Goal: Task Accomplishment & Management: Use online tool/utility

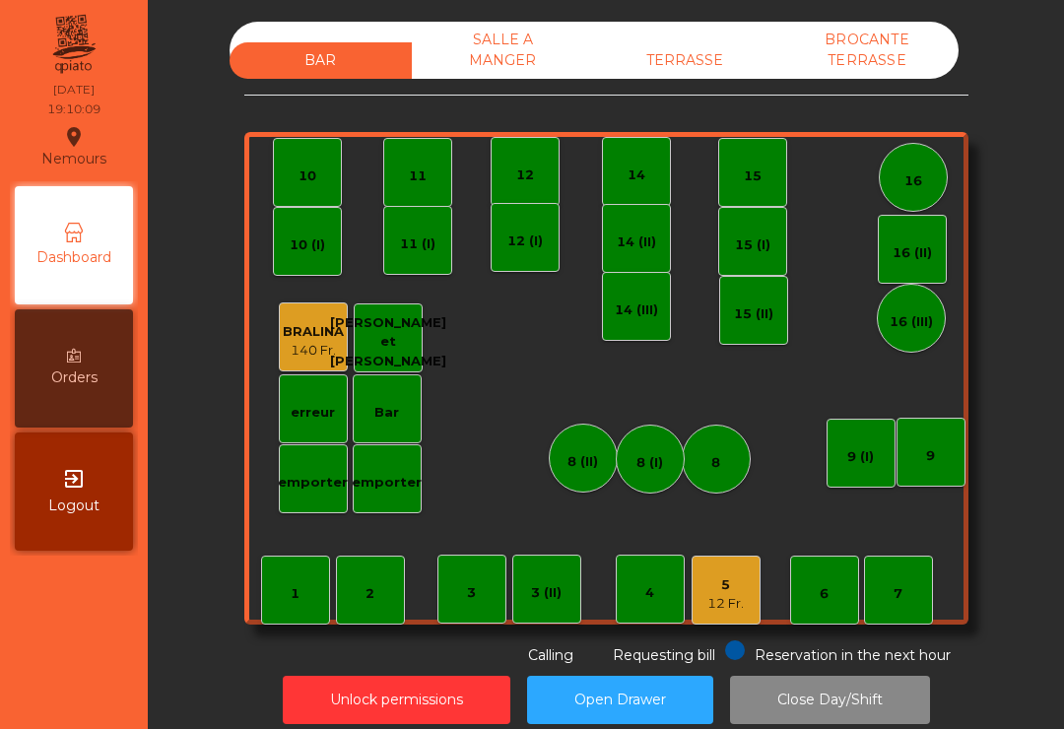
click at [648, 21] on div "BAR SALLE A MANGER TERRASSE BROCANTE TERRASSE 1 2 3 4 5 12 Fr. 6 7 8 9 10 11 12…" at bounding box center [606, 373] width 893 height 722
click at [707, 76] on div "TERRASSE" at bounding box center [685, 60] width 182 height 36
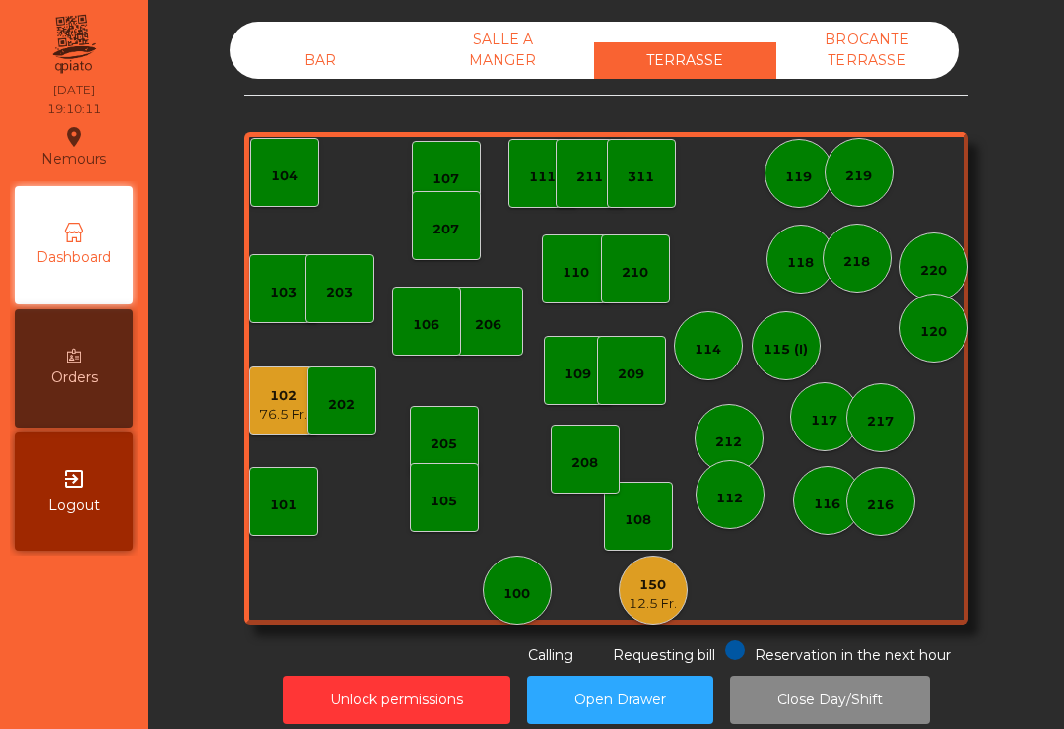
click at [292, 403] on div "102" at bounding box center [283, 396] width 48 height 20
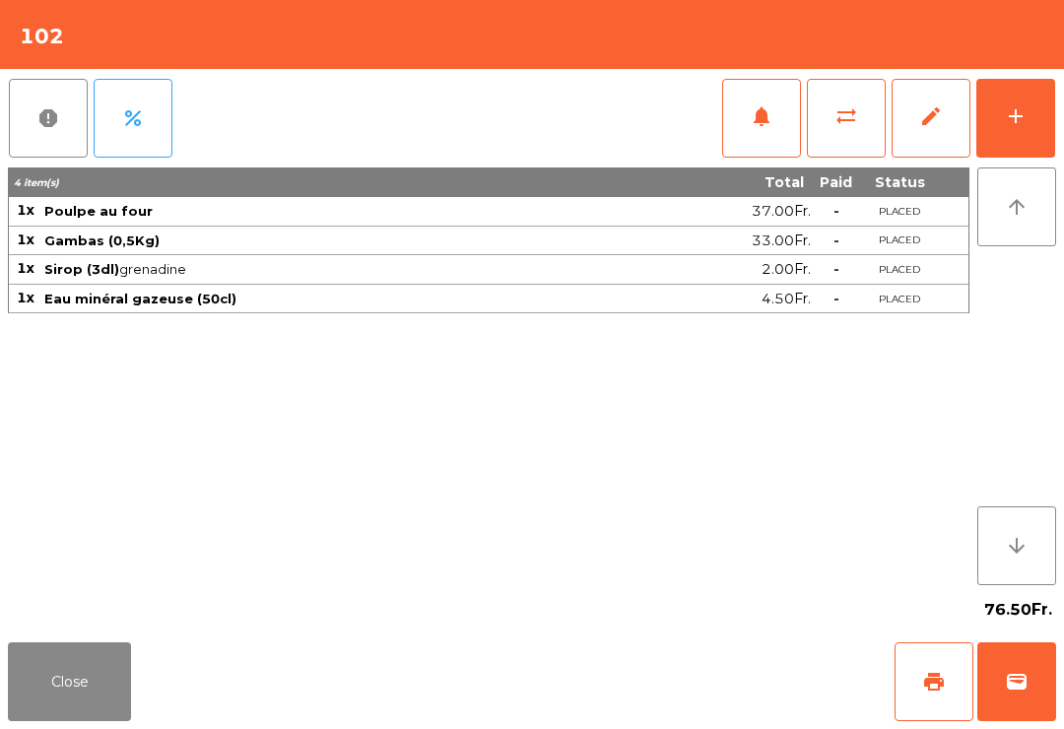
click at [921, 692] on button "print" at bounding box center [934, 682] width 79 height 79
click at [108, 669] on button "Close" at bounding box center [69, 682] width 123 height 79
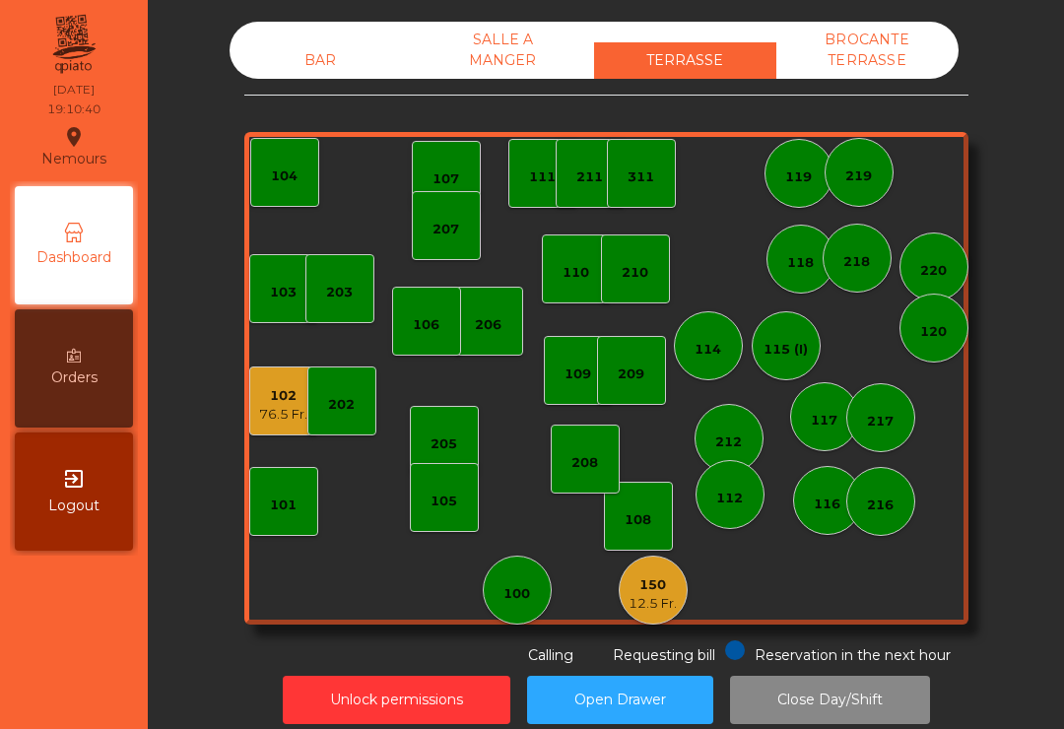
click at [287, 78] on div "BAR" at bounding box center [321, 60] width 182 height 36
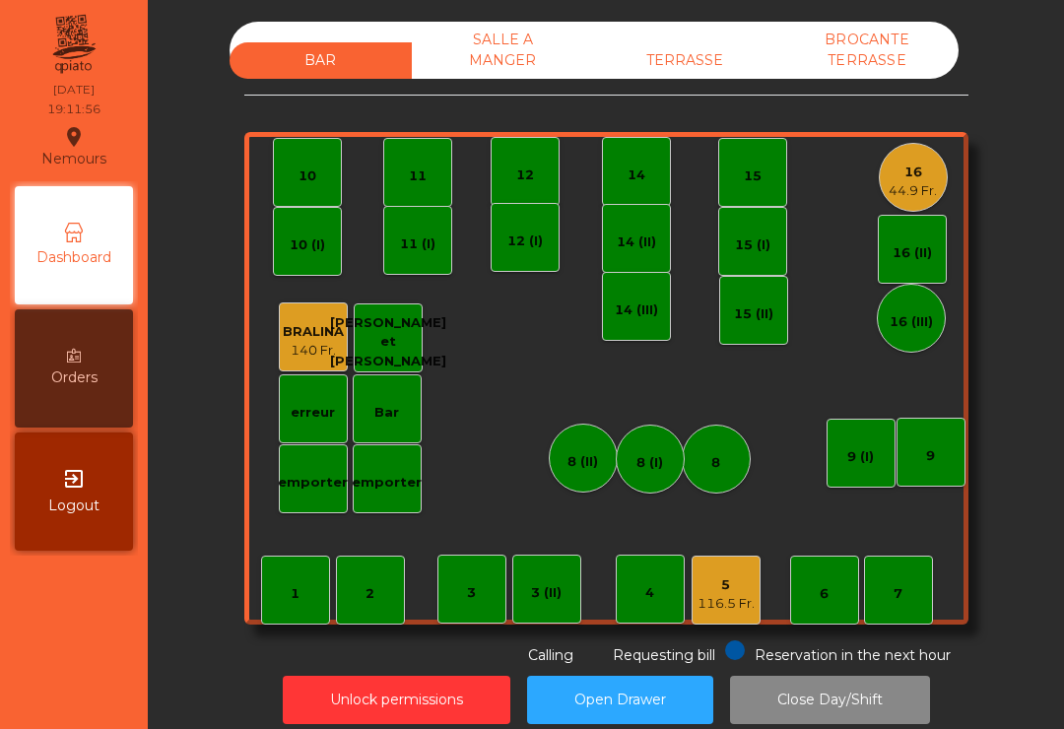
click at [297, 161] on div "10" at bounding box center [307, 172] width 69 height 69
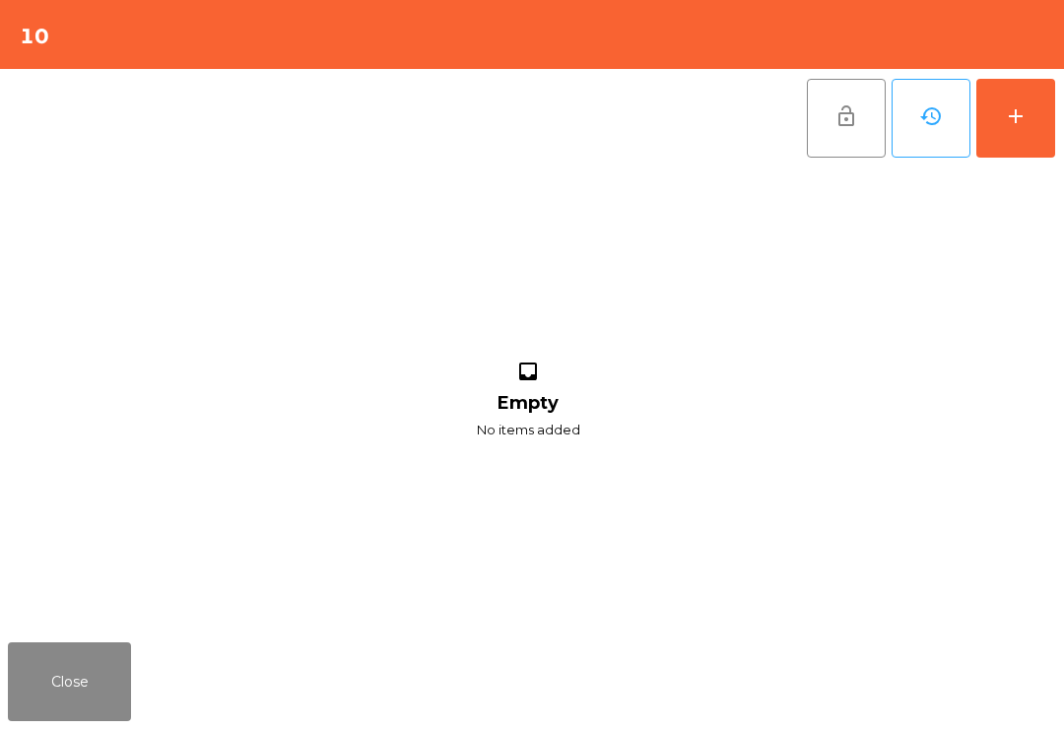
click at [1004, 103] on button "add" at bounding box center [1016, 118] width 79 height 79
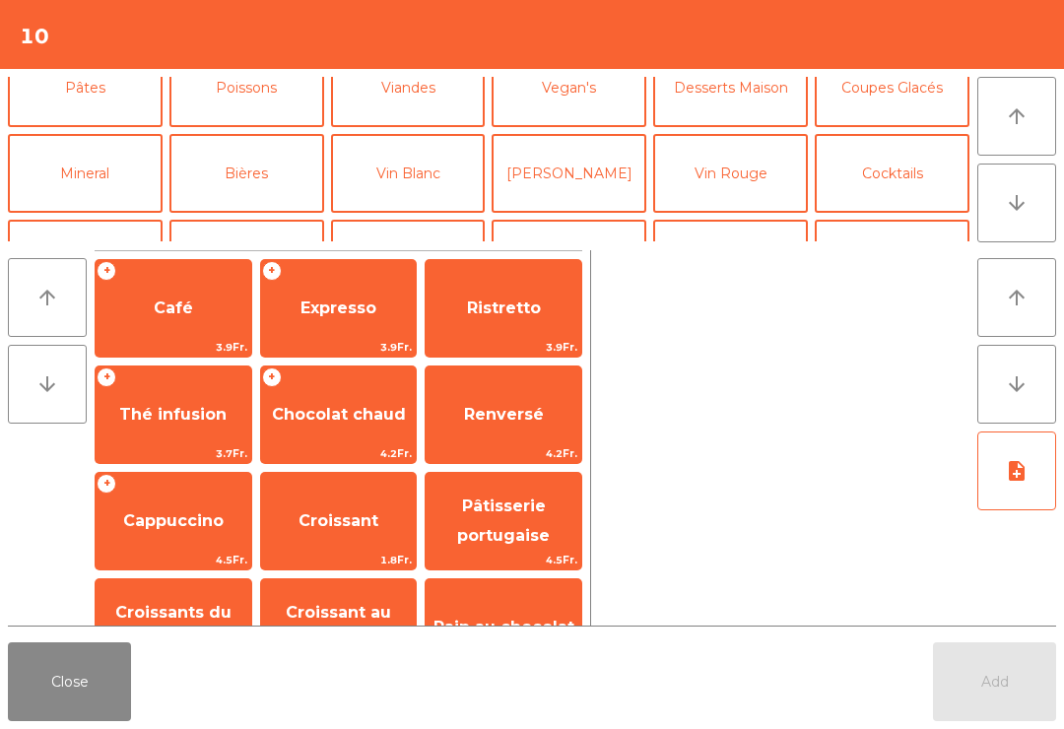
scroll to position [116, 0]
click at [94, 169] on button "Mineral" at bounding box center [85, 171] width 155 height 79
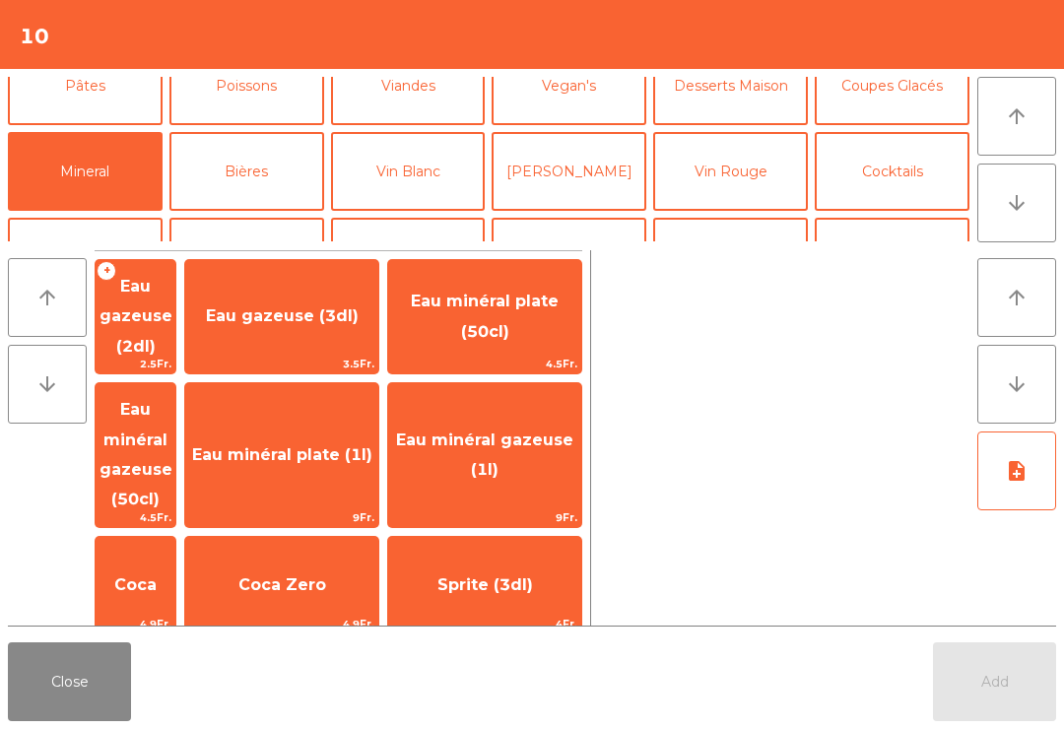
click at [157, 576] on span "Coca" at bounding box center [135, 585] width 42 height 19
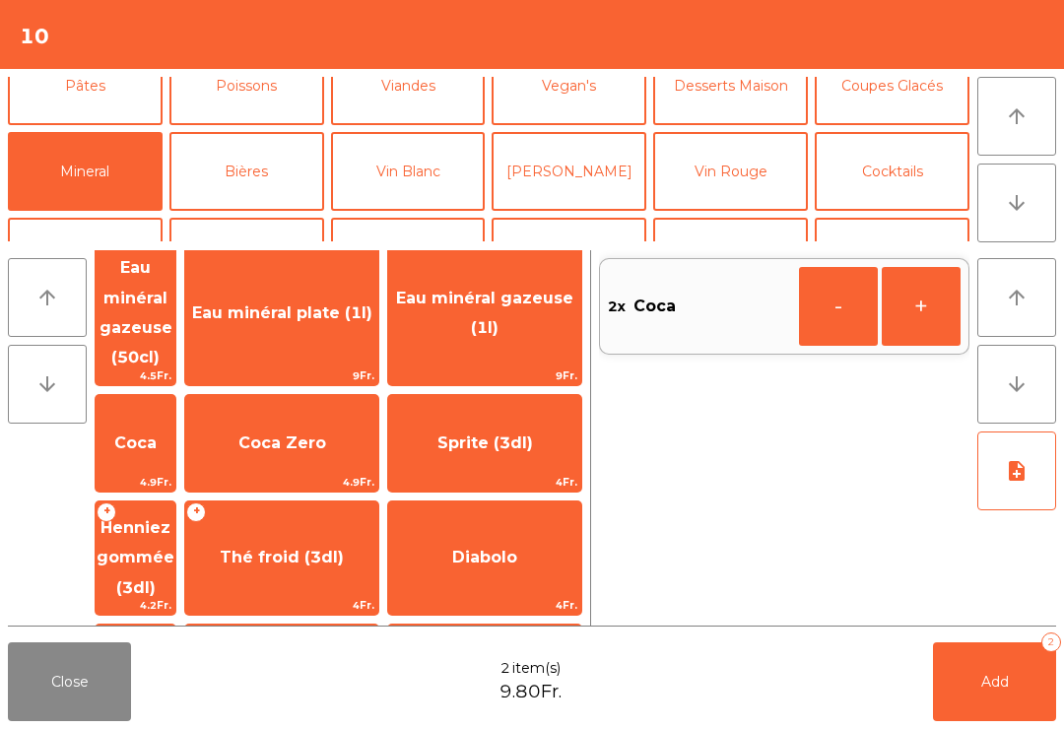
scroll to position [141, 0]
click at [302, 549] on span "Thé froid (3dl)" at bounding box center [282, 558] width 124 height 19
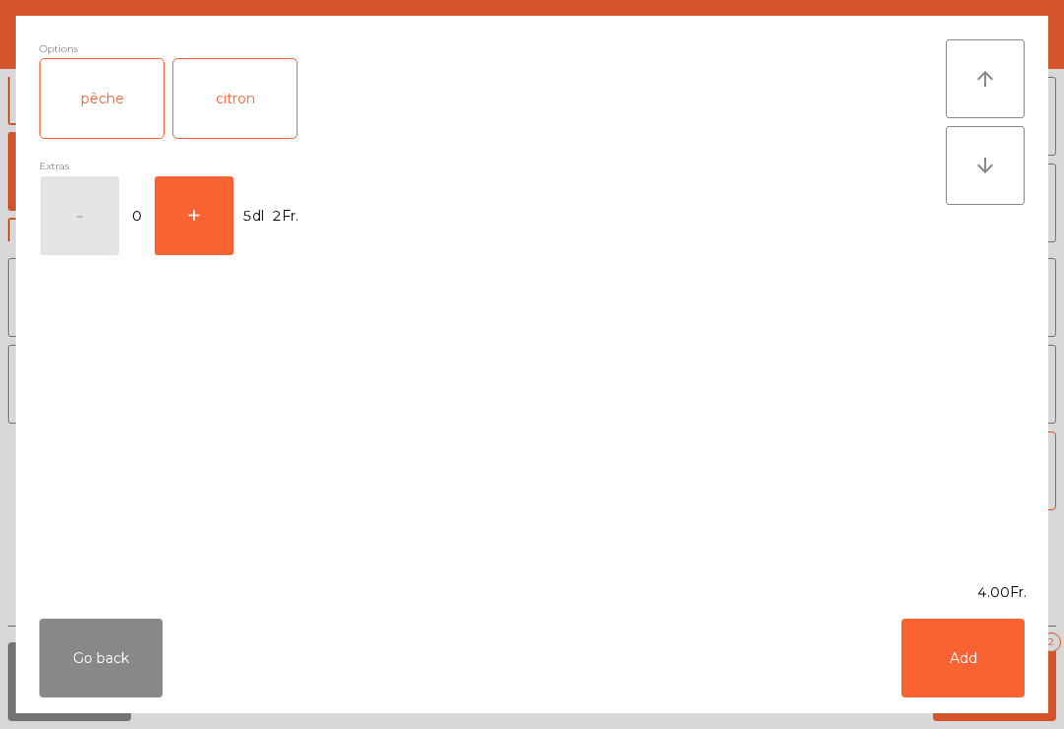
click at [1007, 662] on button "Add" at bounding box center [963, 658] width 123 height 79
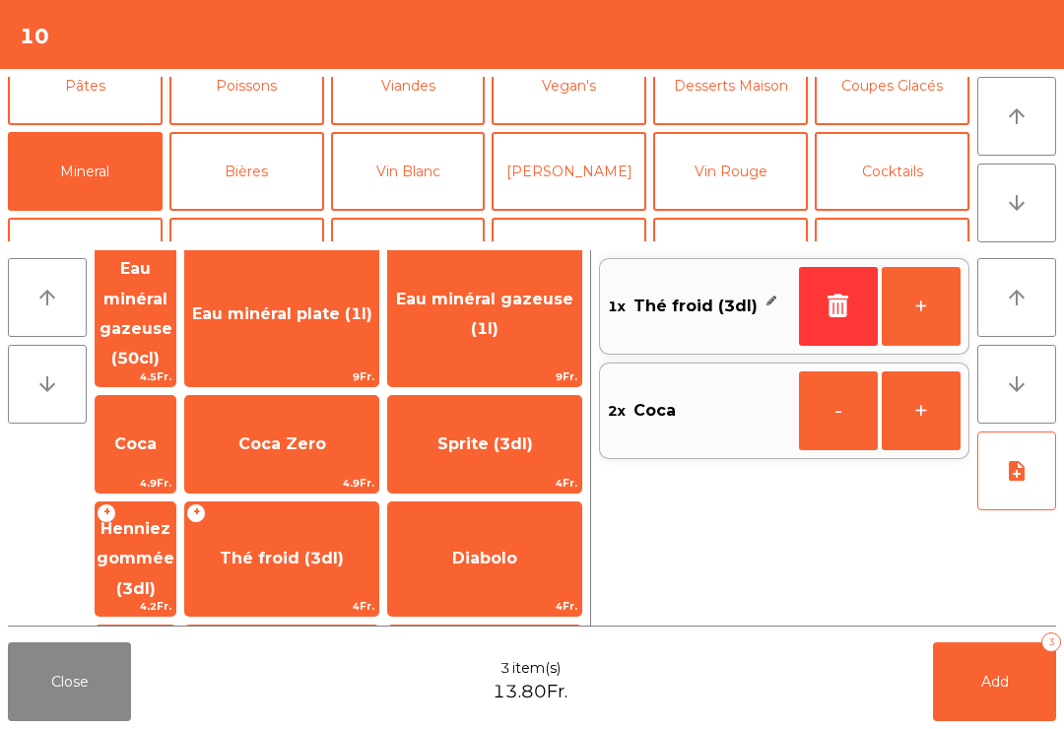
click at [401, 178] on button "Vin Blanc" at bounding box center [408, 171] width 155 height 79
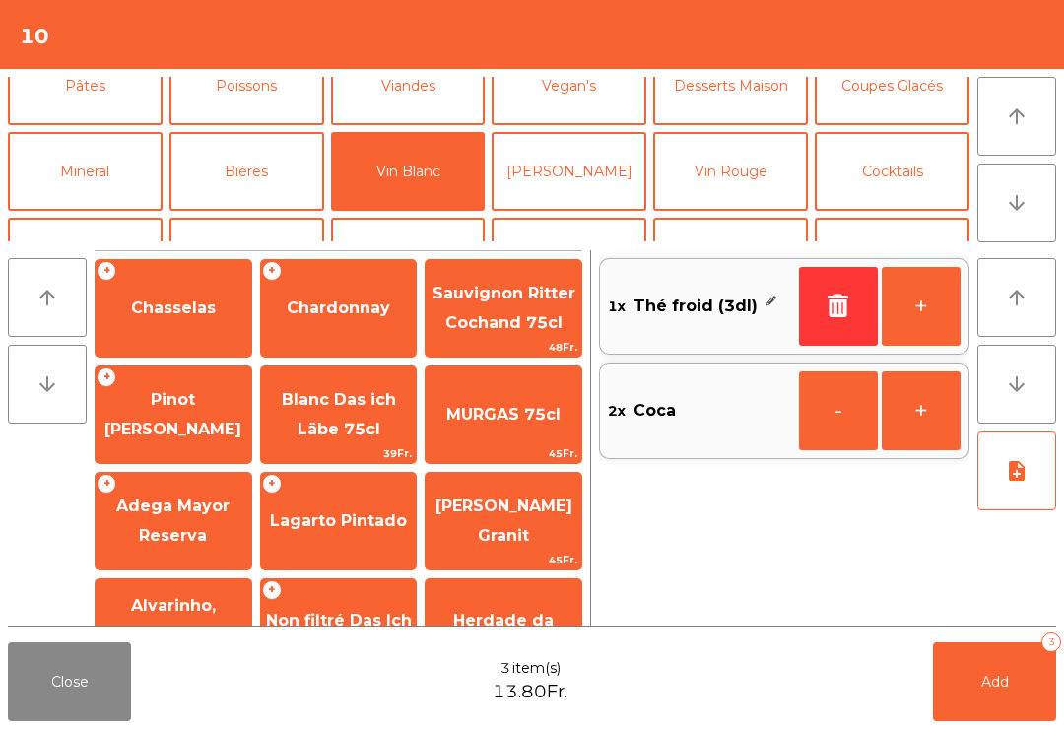
scroll to position [0, 0]
click at [170, 323] on span "Chasselas" at bounding box center [174, 308] width 156 height 53
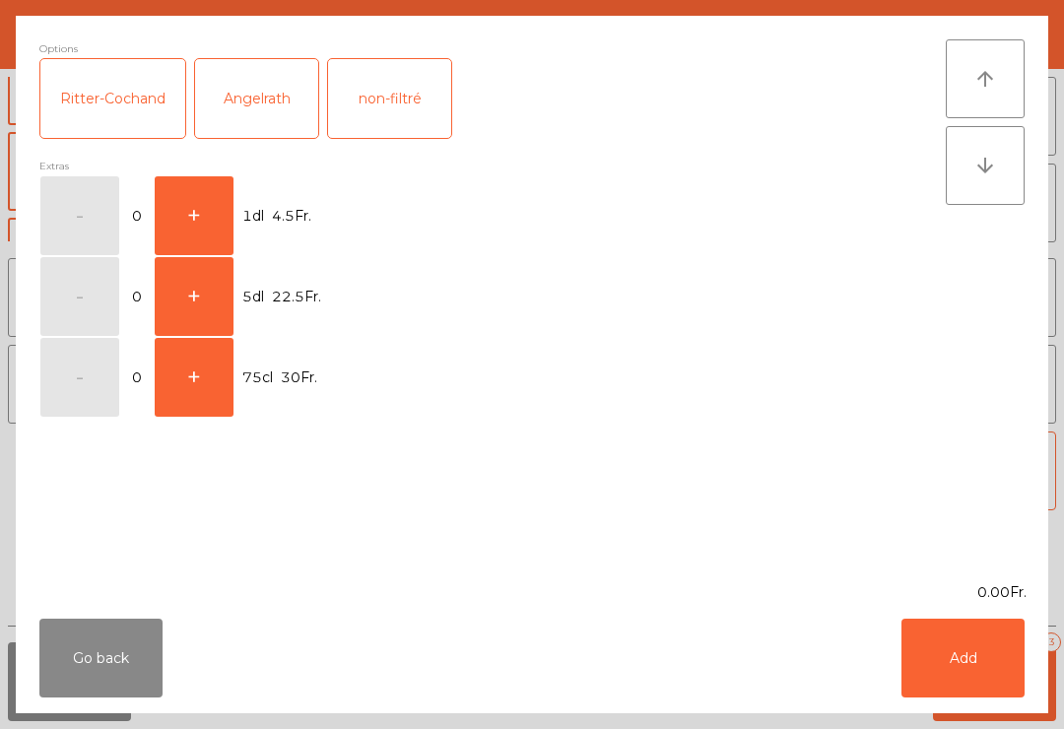
click at [189, 386] on button "+" at bounding box center [194, 377] width 79 height 79
click at [271, 102] on div "Angelrath" at bounding box center [256, 98] width 123 height 79
click at [996, 669] on button "Add" at bounding box center [963, 658] width 123 height 79
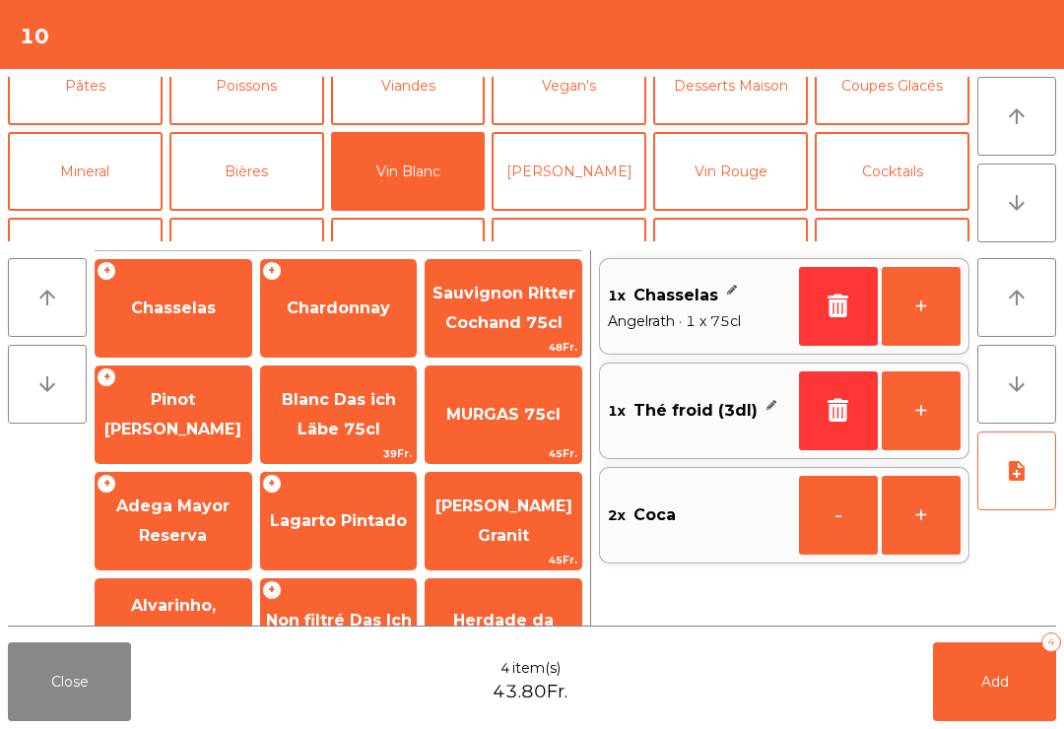
click at [996, 669] on button "Add 4" at bounding box center [994, 682] width 123 height 79
